Goal: Task Accomplishment & Management: Manage account settings

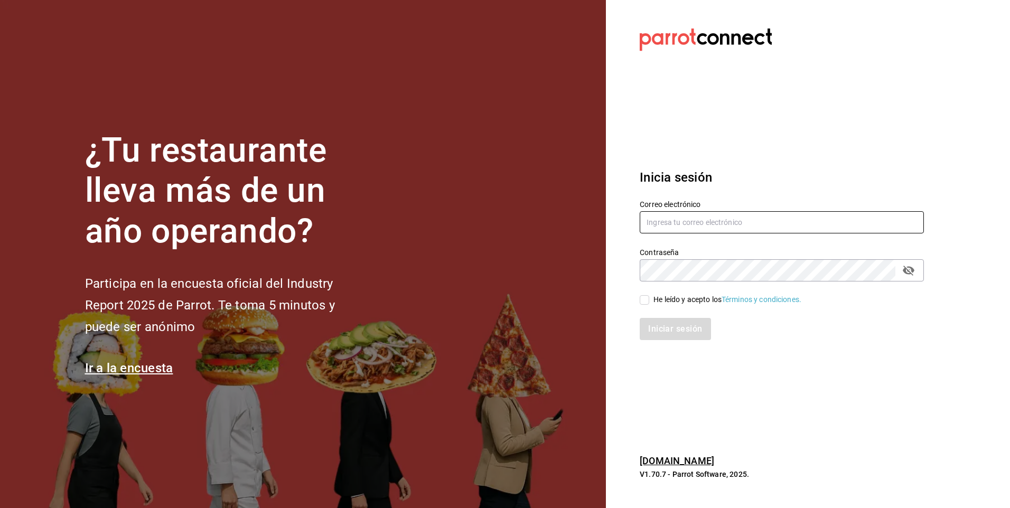
type input "facdonpedro@gmail.com"
click at [641, 300] on input "He leído y acepto los Términos y condiciones." at bounding box center [645, 300] width 10 height 10
checkbox input "true"
click at [663, 323] on button "Iniciar sesión" at bounding box center [676, 329] width 72 height 22
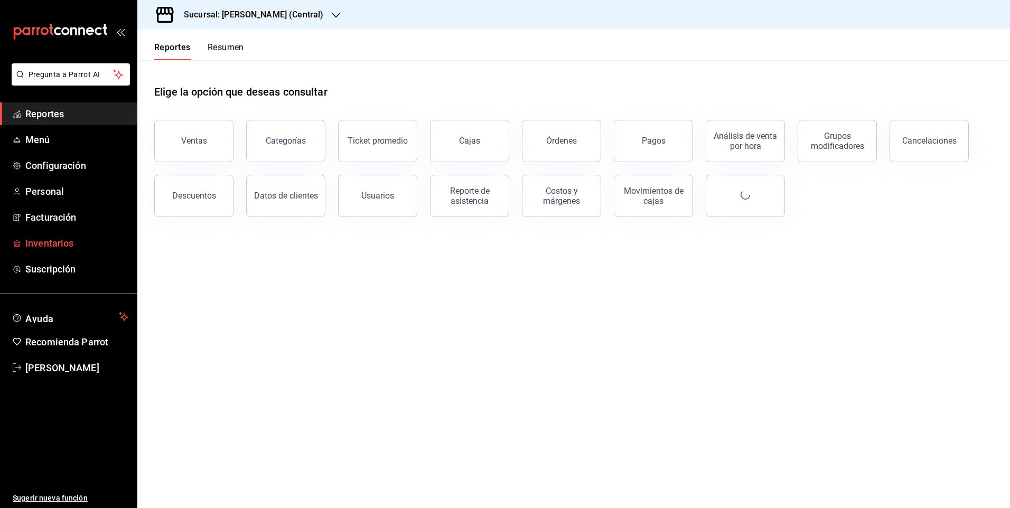
click at [103, 246] on span "Inventarios" at bounding box center [76, 243] width 103 height 14
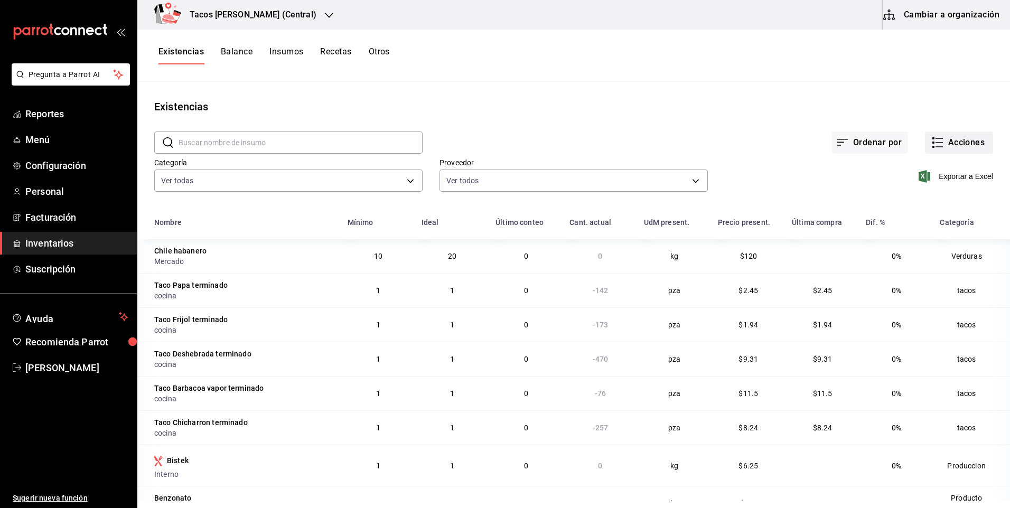
click at [970, 148] on button "Acciones" at bounding box center [959, 143] width 68 height 22
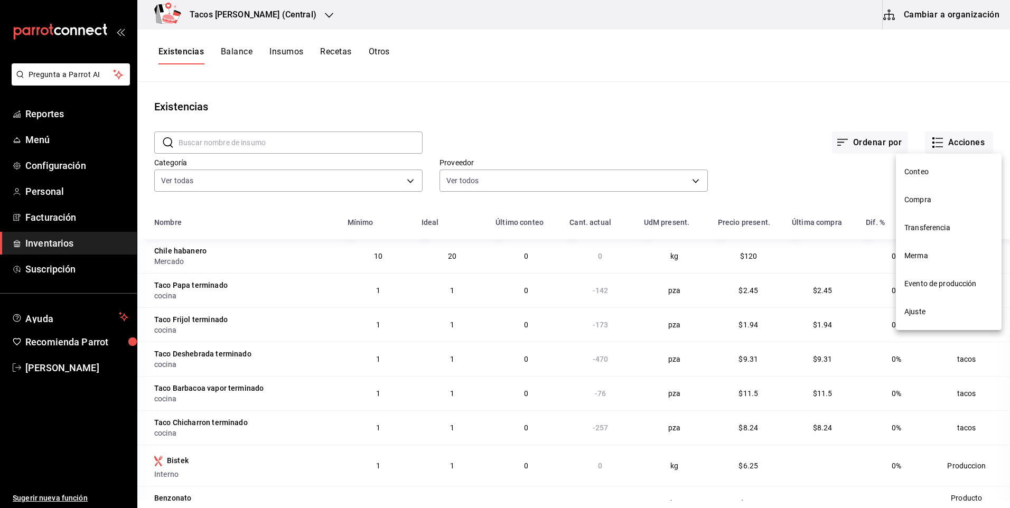
click at [914, 314] on span "Ajuste" at bounding box center [949, 311] width 89 height 11
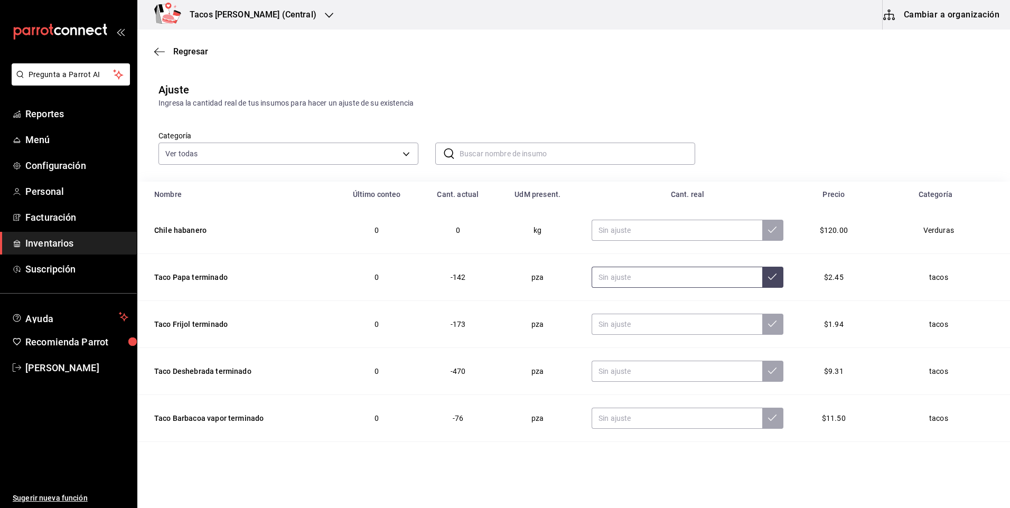
click at [664, 278] on input "text" at bounding box center [677, 277] width 171 height 21
click at [643, 277] on input "0.00" at bounding box center [677, 277] width 171 height 21
type input "0.00"
click at [660, 327] on input "text" at bounding box center [677, 324] width 171 height 21
type input "0.00"
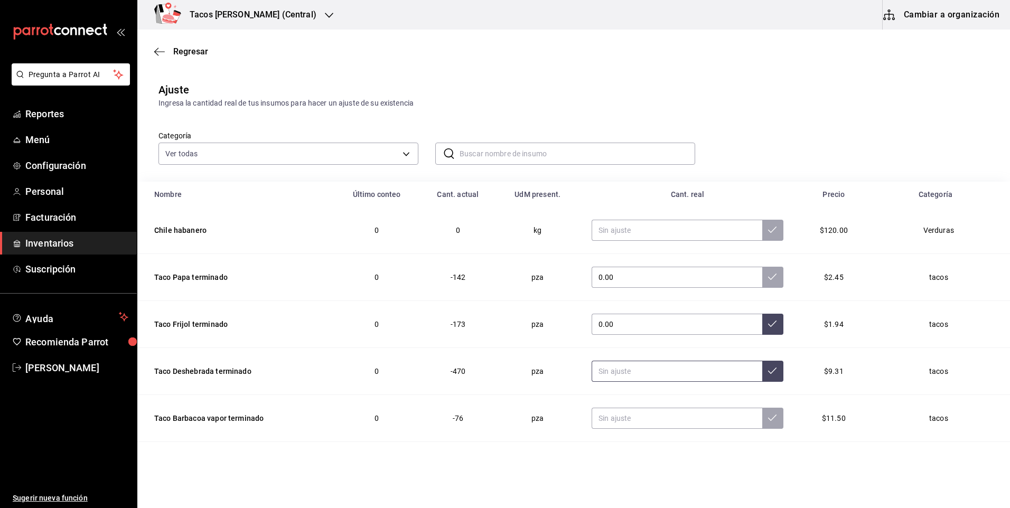
click at [655, 371] on input "text" at bounding box center [677, 371] width 171 height 21
type input "0.00"
click at [657, 417] on input "text" at bounding box center [677, 418] width 171 height 21
click at [656, 422] on input "text" at bounding box center [677, 418] width 171 height 21
type input "0.00"
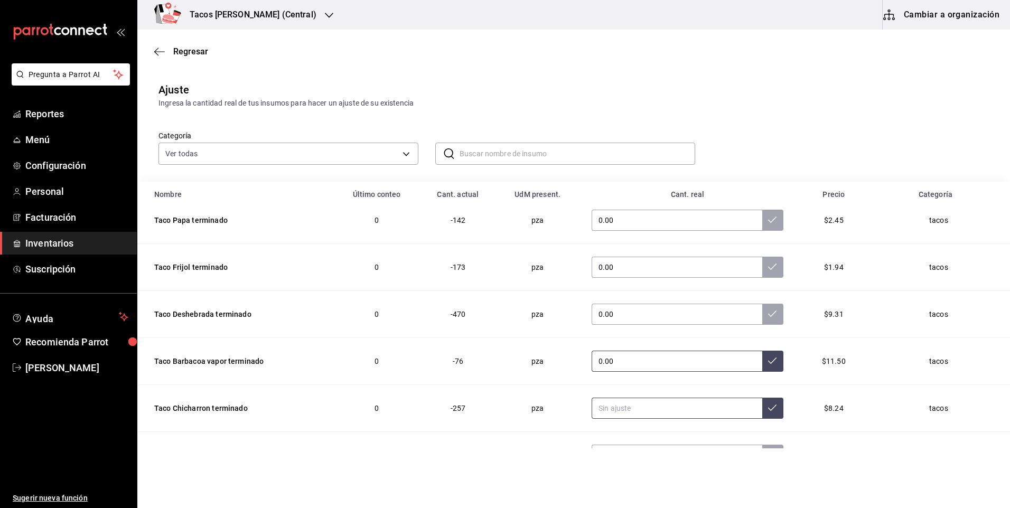
scroll to position [58, 0]
click at [650, 400] on input "text" at bounding box center [677, 407] width 171 height 21
type input "0.00"
click at [763, 412] on button at bounding box center [772, 407] width 21 height 21
click at [768, 360] on icon at bounding box center [772, 360] width 8 height 8
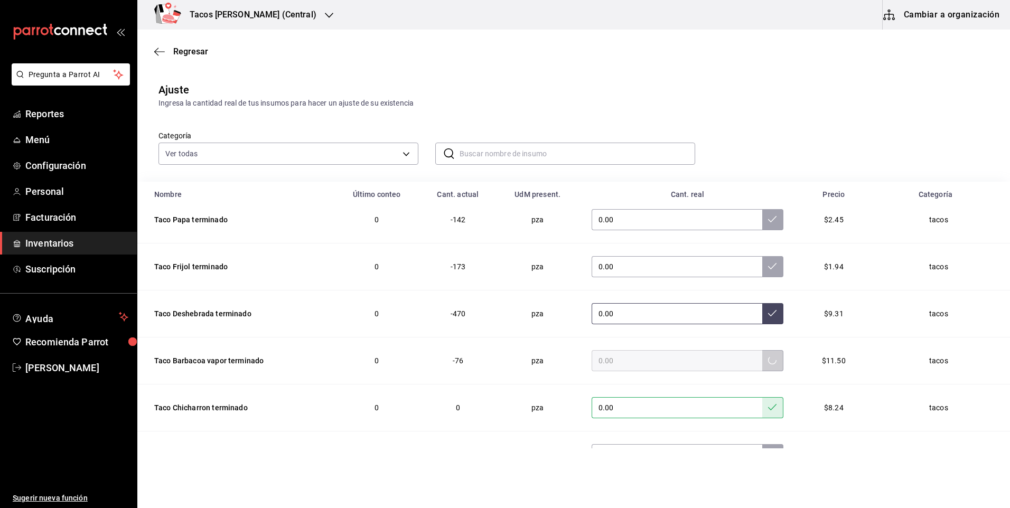
click at [768, 317] on icon at bounding box center [772, 313] width 8 height 8
click at [762, 257] on button at bounding box center [772, 266] width 21 height 21
click at [768, 220] on icon at bounding box center [772, 219] width 8 height 8
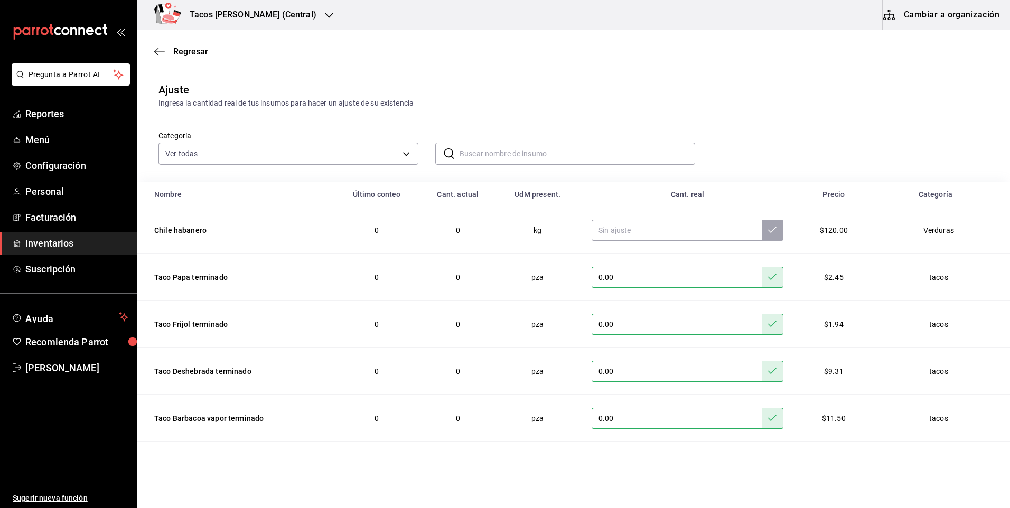
click at [259, 23] on div "Tacos [PERSON_NAME] (Central)" at bounding box center [242, 15] width 192 height 30
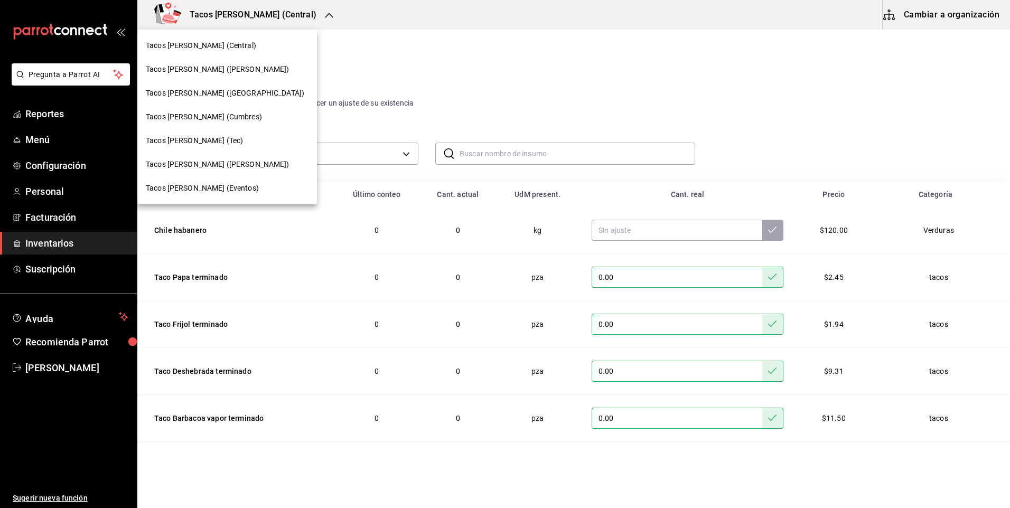
click at [240, 68] on span "Tacos don Pedro (Escobedo)" at bounding box center [218, 69] width 144 height 11
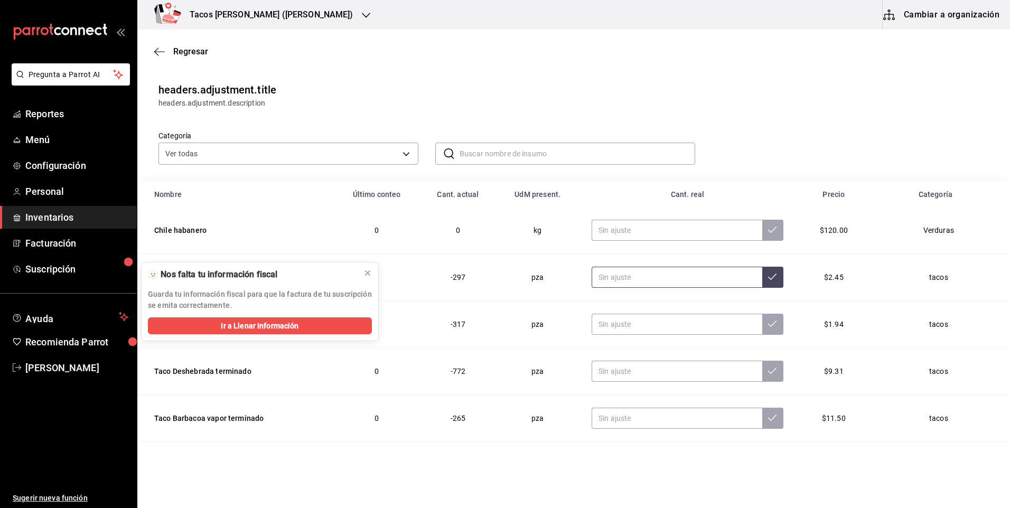
click at [607, 275] on input "text" at bounding box center [677, 277] width 171 height 21
type input "0.00"
click at [657, 329] on input "text" at bounding box center [677, 324] width 171 height 21
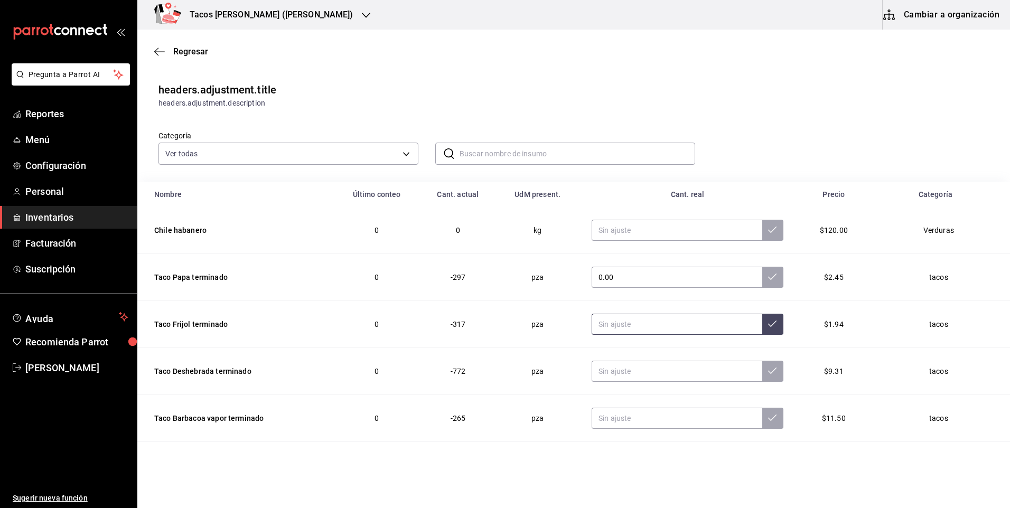
type input "0.00"
click at [641, 370] on input "text" at bounding box center [677, 371] width 171 height 21
type input "0.00"
click at [638, 422] on input "text" at bounding box center [677, 418] width 171 height 21
type input "0.00"
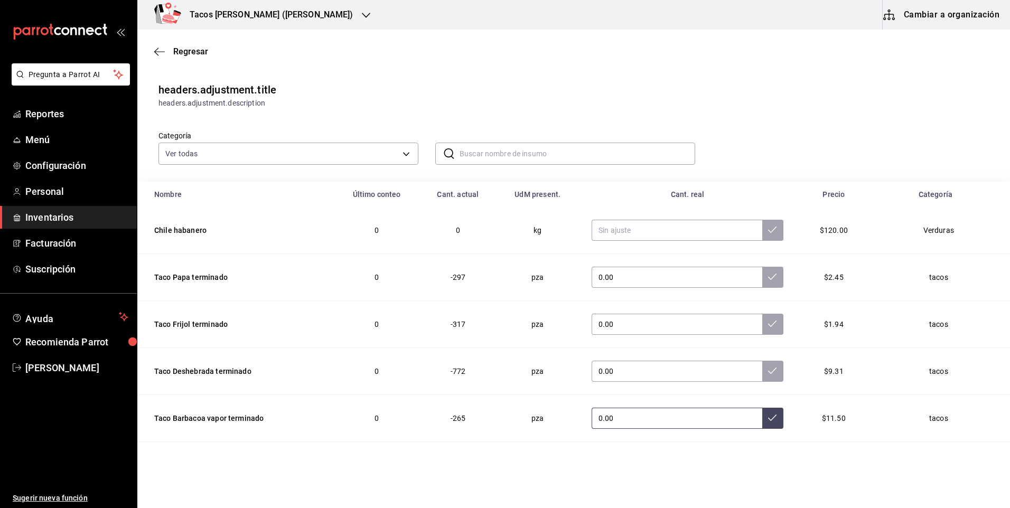
scroll to position [53, 0]
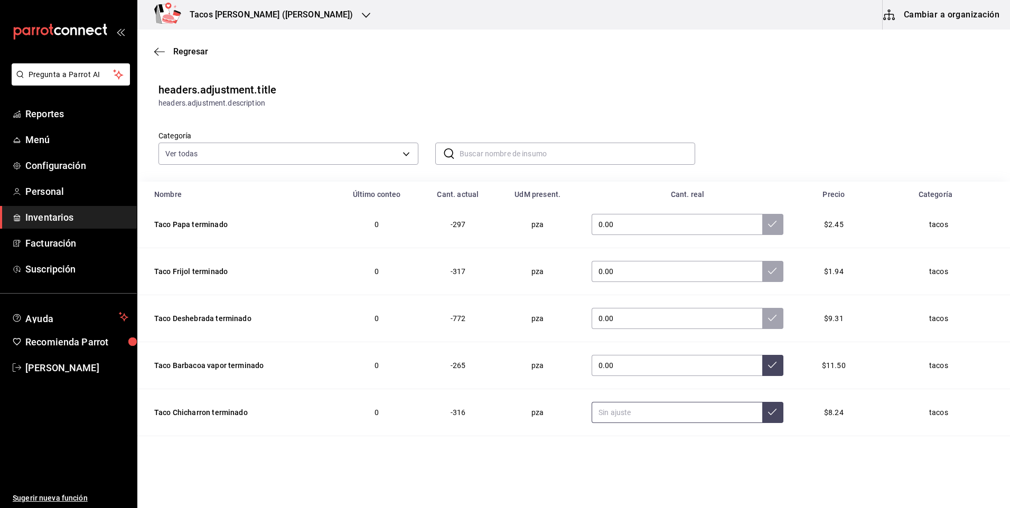
click at [622, 421] on input "text" at bounding box center [677, 412] width 171 height 21
type input "0.00"
click at [762, 418] on button at bounding box center [772, 412] width 21 height 21
click at [762, 375] on button at bounding box center [772, 365] width 21 height 21
click at [762, 328] on button at bounding box center [772, 318] width 21 height 21
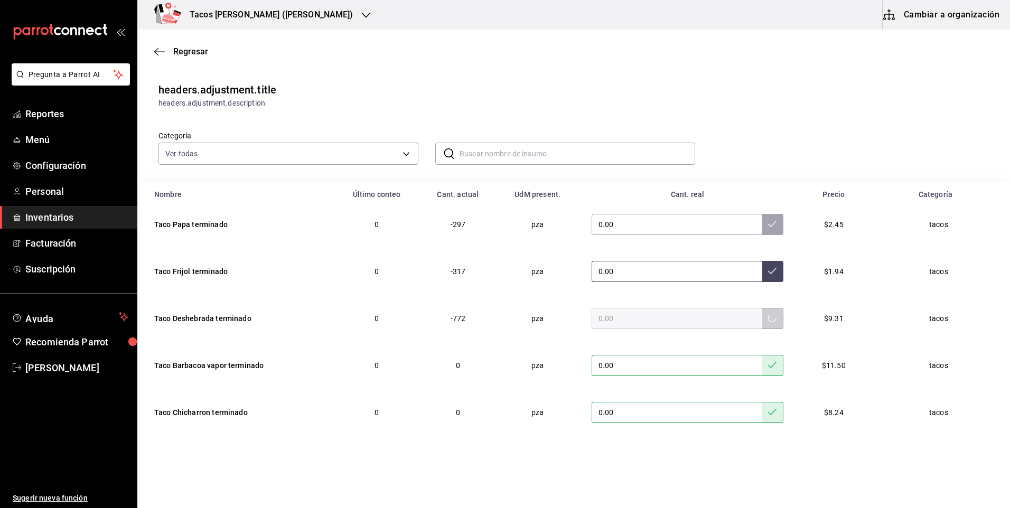
click at [768, 267] on icon at bounding box center [772, 271] width 8 height 8
click at [768, 222] on icon at bounding box center [772, 224] width 8 height 8
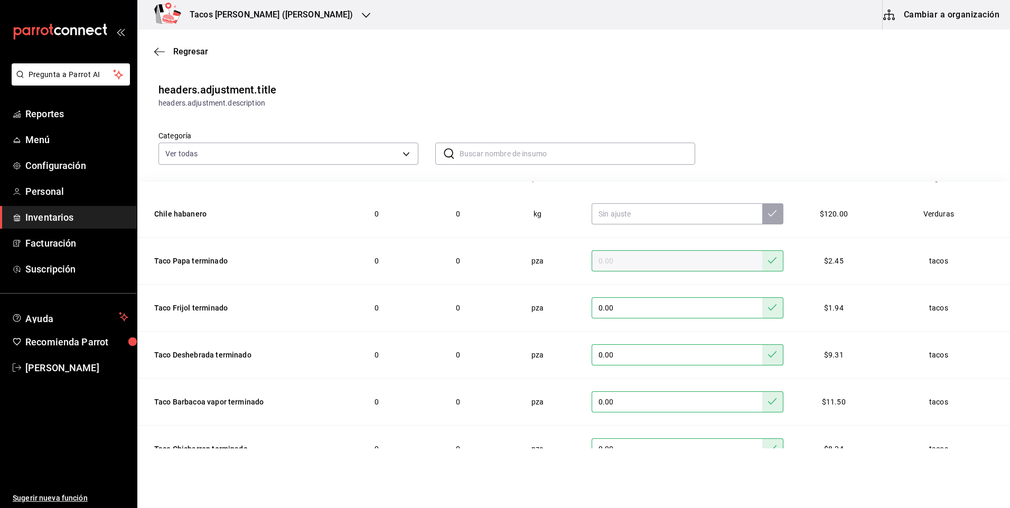
scroll to position [0, 0]
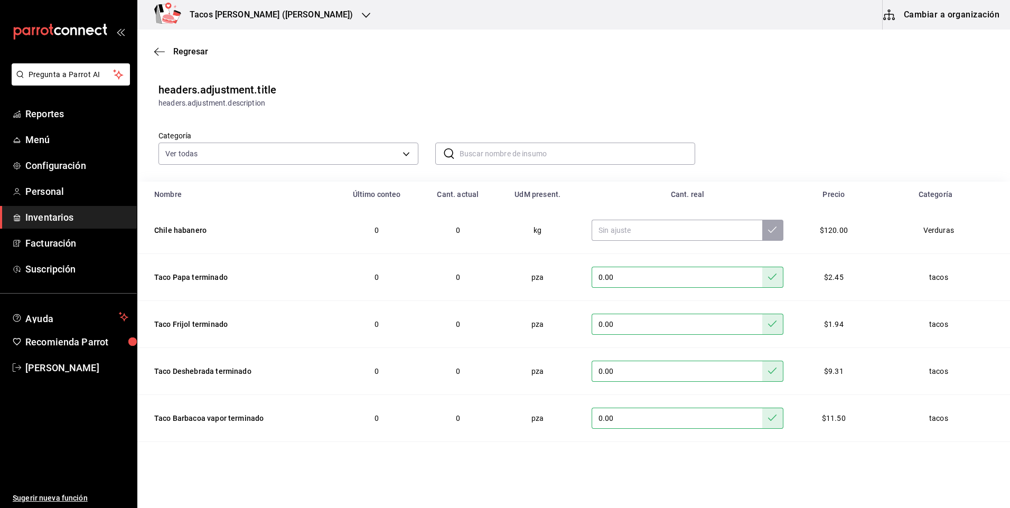
click at [292, 8] on h3 "Tacos [PERSON_NAME] ([PERSON_NAME])" at bounding box center [267, 14] width 172 height 13
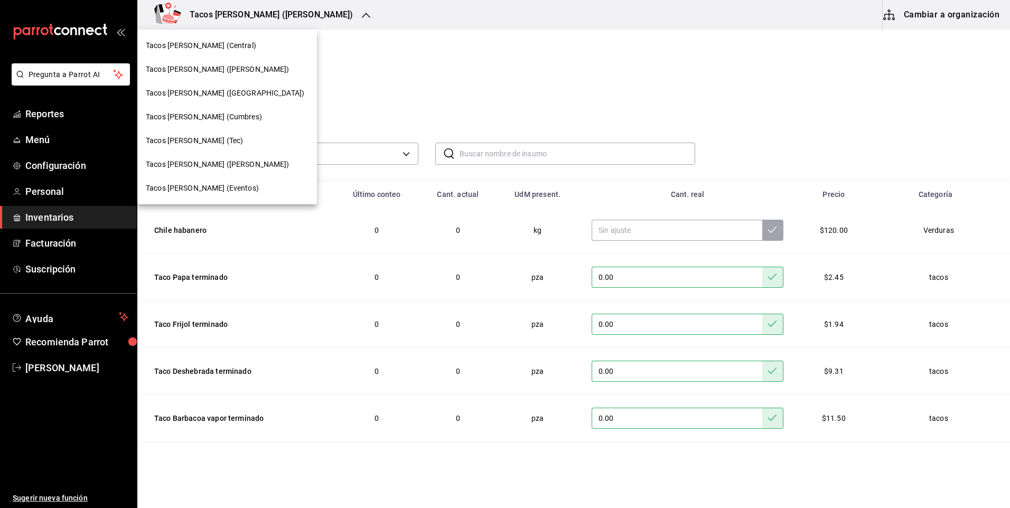
click at [215, 91] on span "Tacos [PERSON_NAME] ([GEOGRAPHIC_DATA])" at bounding box center [225, 93] width 159 height 11
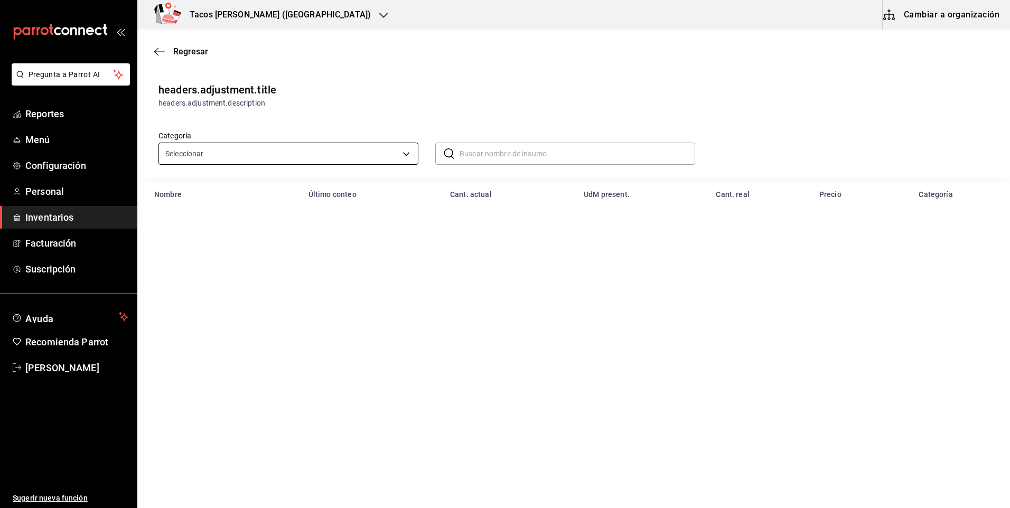
type input "64336f84-08d8-4239-bfaa-5486086aae1c,073d835d-a08f-4687-8e3c-e3e3aae56298,b4453…"
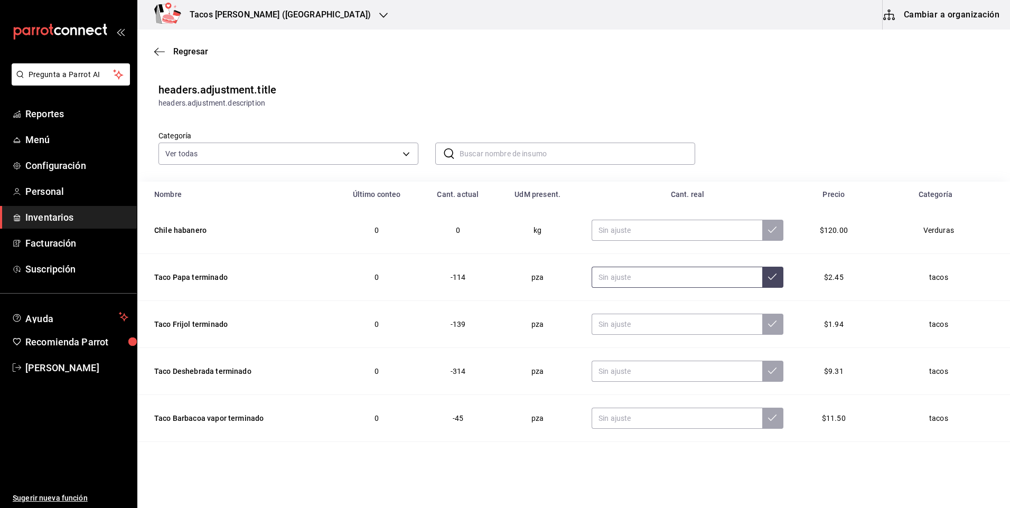
click at [659, 276] on input "text" at bounding box center [677, 277] width 171 height 21
type input "0.00"
click at [662, 324] on input "text" at bounding box center [677, 324] width 171 height 21
type input "0.00"
click at [643, 368] on input "text" at bounding box center [677, 371] width 171 height 21
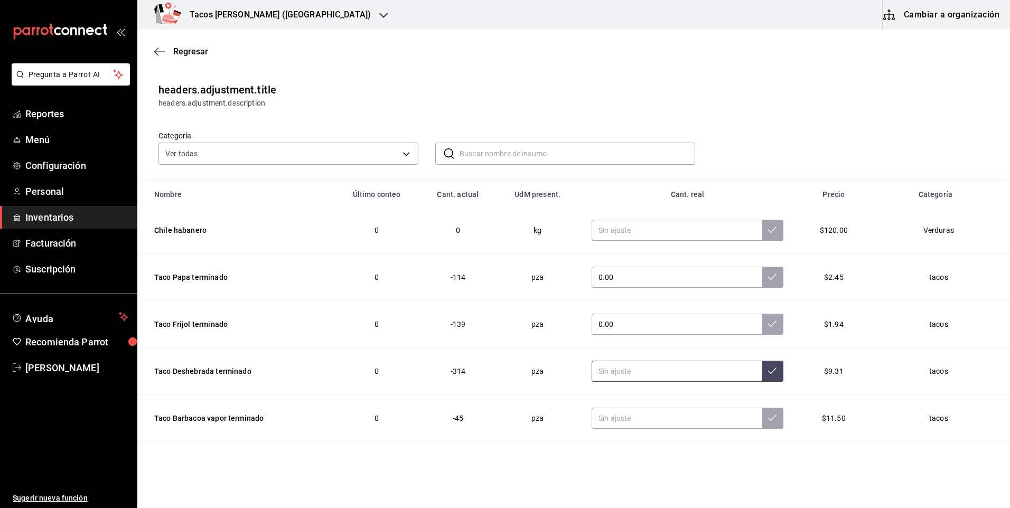
type input "0.00"
click at [624, 418] on input "text" at bounding box center [677, 418] width 171 height 21
type input "0.00"
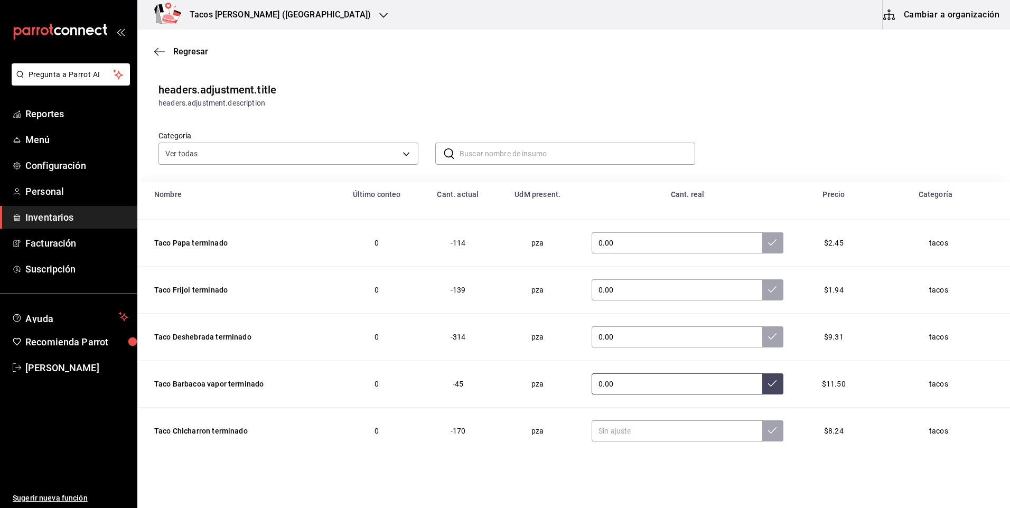
scroll to position [53, 0]
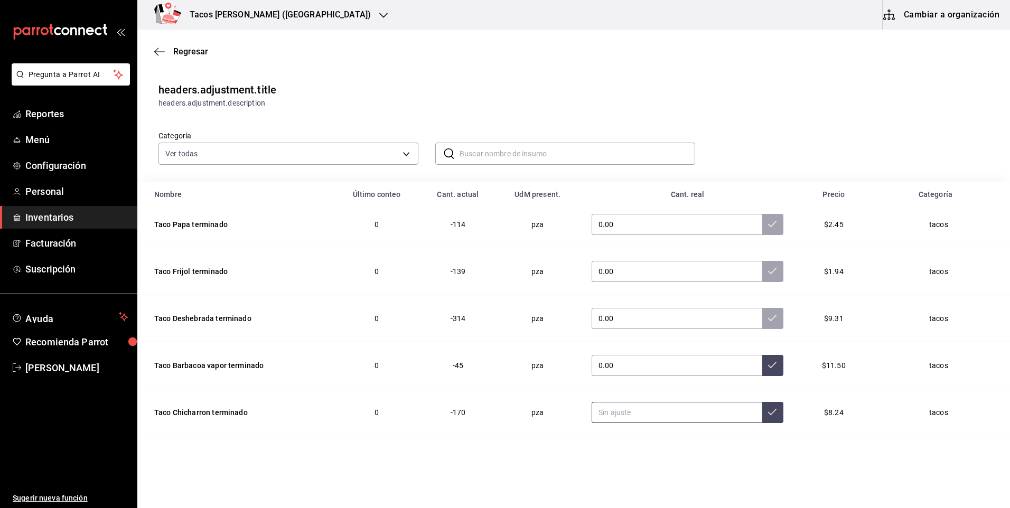
click at [640, 407] on input "text" at bounding box center [677, 412] width 171 height 21
type input "0.00"
click at [762, 422] on button at bounding box center [772, 412] width 21 height 21
click at [762, 358] on button at bounding box center [772, 365] width 21 height 21
click at [762, 313] on button at bounding box center [772, 318] width 21 height 21
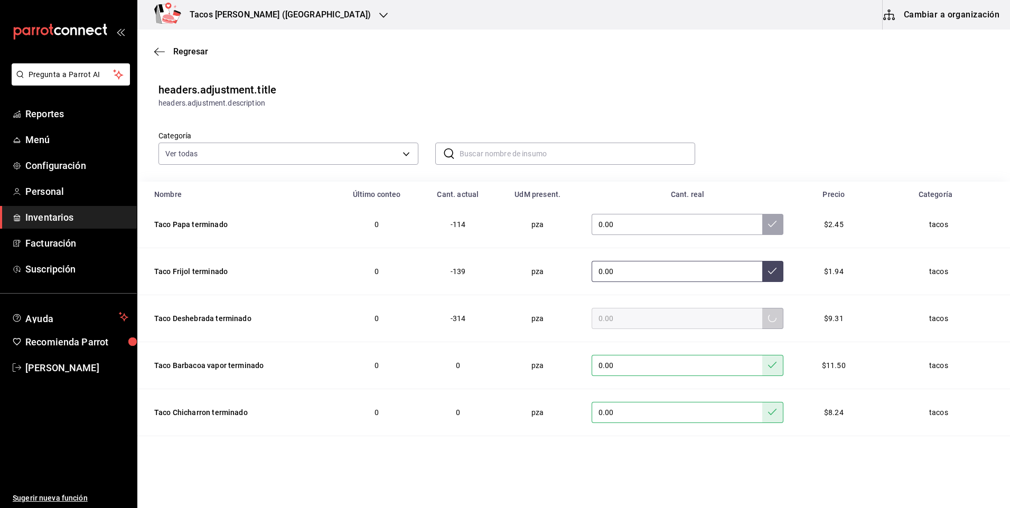
click at [762, 266] on button at bounding box center [772, 271] width 21 height 21
click at [762, 231] on button at bounding box center [772, 224] width 21 height 21
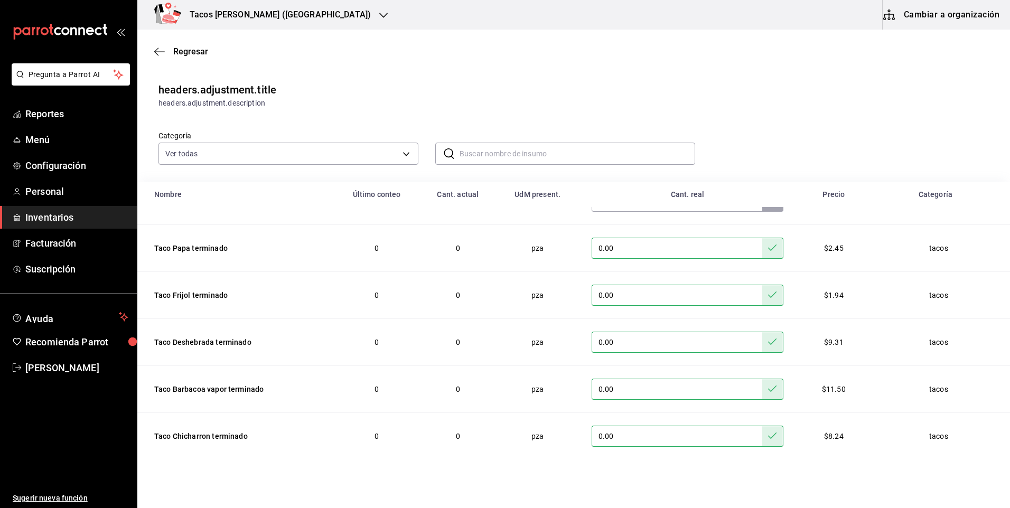
scroll to position [58, 0]
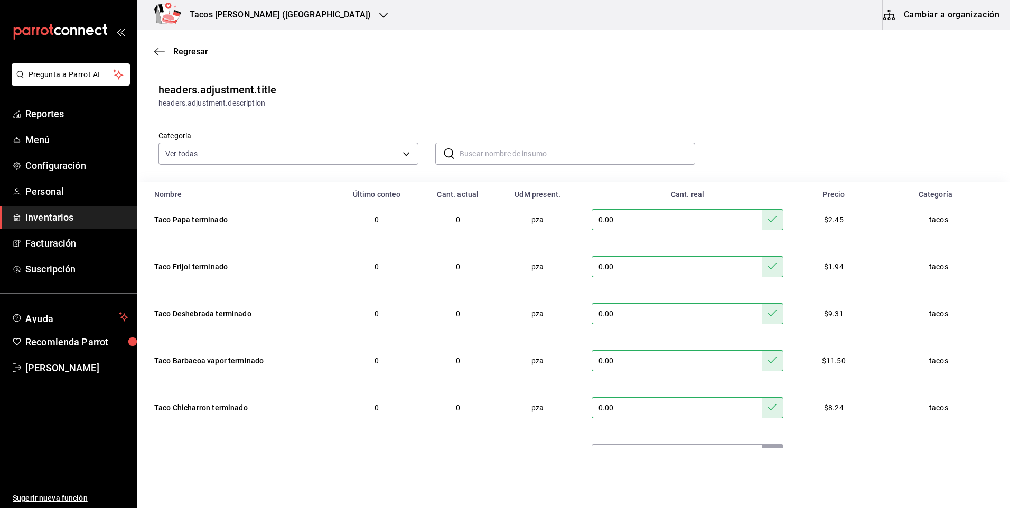
click at [284, 16] on h3 "Tacos don Pedro (Cordillera)" at bounding box center [276, 14] width 190 height 13
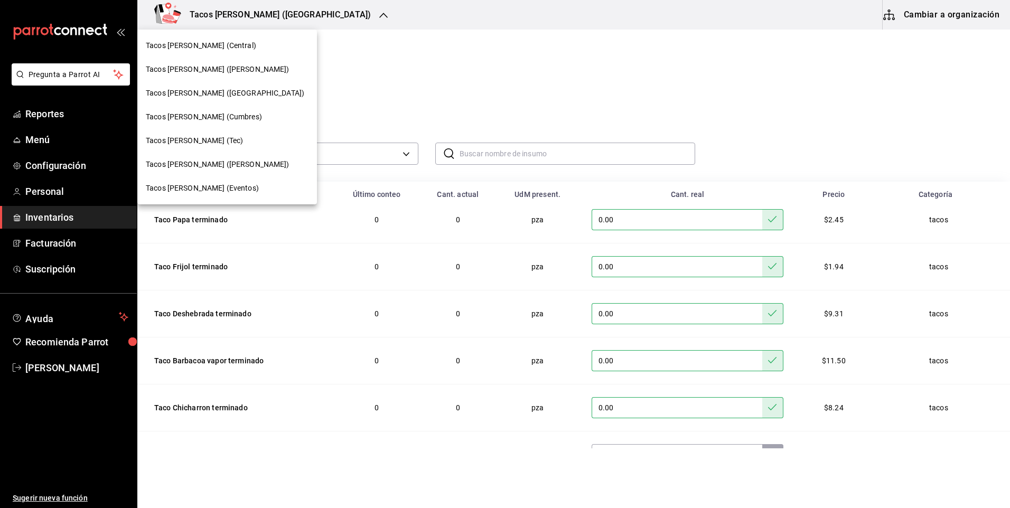
click at [240, 49] on div "Tacos [PERSON_NAME] (Central)" at bounding box center [227, 45] width 163 height 11
